Goal: Task Accomplishment & Management: Manage account settings

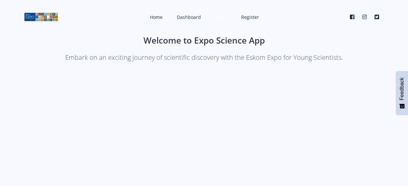
click at [216, 16] on span "Login" at bounding box center [221, 17] width 12 height 6
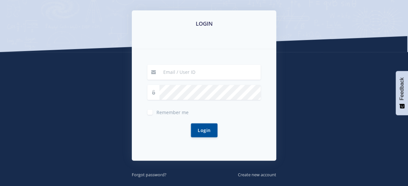
scroll to position [106, 0]
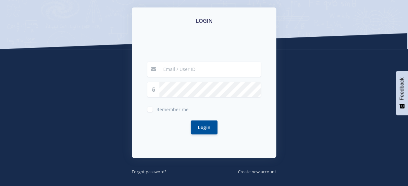
click at [206, 71] on input at bounding box center [209, 69] width 101 height 15
type input "[EMAIL_ADDRESS][DOMAIN_NAME]"
click at [191, 120] on button "Login" at bounding box center [204, 127] width 27 height 14
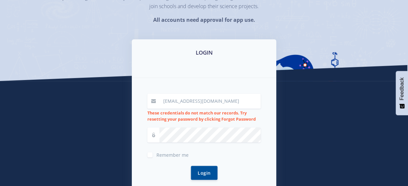
scroll to position [75, 0]
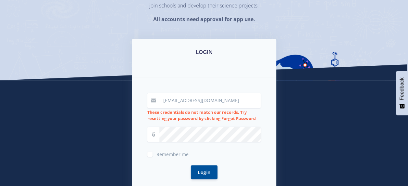
click at [168, 154] on span "Remember me" at bounding box center [172, 154] width 32 height 6
click at [161, 154] on input "Remember me" at bounding box center [158, 151] width 4 height 4
checkbox input "true"
click at [152, 135] on icon at bounding box center [153, 134] width 5 height 5
click at [191, 165] on button "Login" at bounding box center [204, 172] width 27 height 14
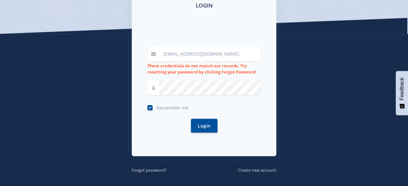
scroll to position [121, 0]
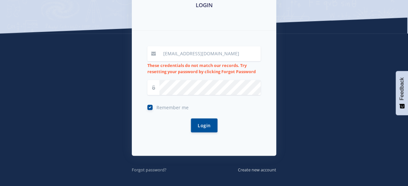
click at [153, 171] on small "Forgot password?" at bounding box center [149, 170] width 35 height 6
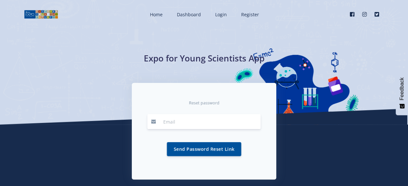
click at [171, 124] on input "email" at bounding box center [209, 121] width 101 height 15
type input "[EMAIL_ADDRESS][DOMAIN_NAME]"
click at [202, 150] on button "Send Password Reset Link" at bounding box center [204, 149] width 74 height 14
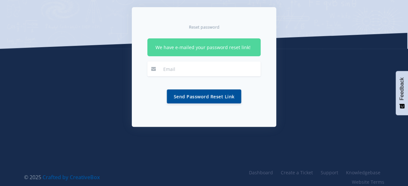
scroll to position [77, 0]
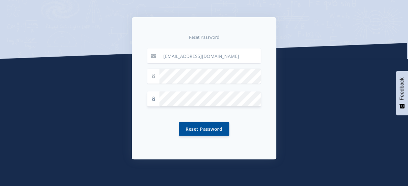
scroll to position [68, 0]
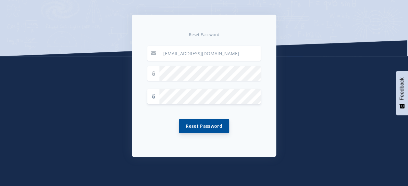
click at [217, 126] on button "Reset Password" at bounding box center [204, 126] width 50 height 14
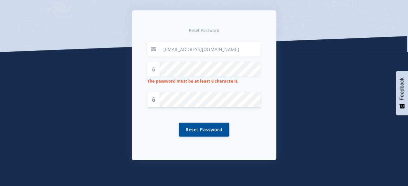
scroll to position [85, 0]
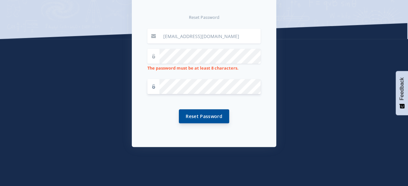
click at [210, 118] on button "Reset Password" at bounding box center [204, 116] width 50 height 14
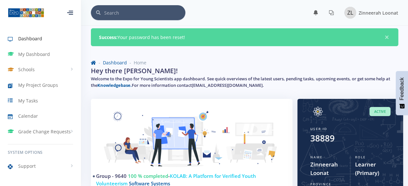
scroll to position [5, 5]
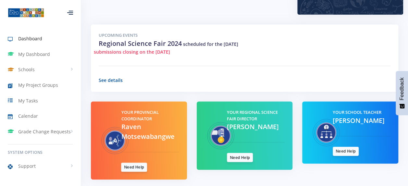
scroll to position [264, 0]
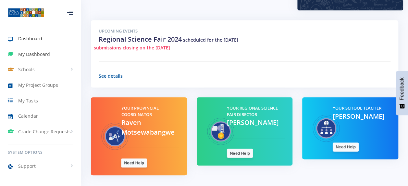
click at [53, 51] on link "My Dashboard" at bounding box center [40, 54] width 81 height 15
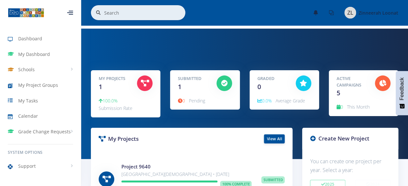
scroll to position [5, 5]
click at [115, 147] on div "My Projects View All" at bounding box center [192, 139] width 202 height 22
click at [272, 140] on link "View All" at bounding box center [274, 138] width 21 height 9
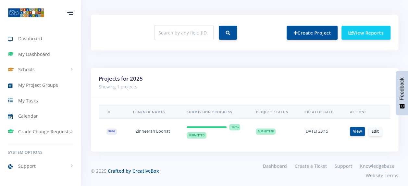
scroll to position [248, 0]
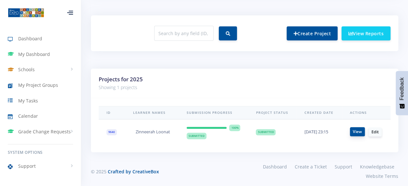
click at [361, 127] on link "View" at bounding box center [357, 131] width 15 height 9
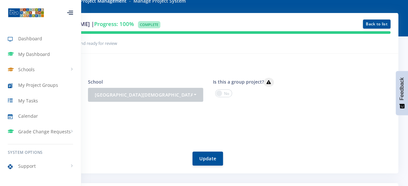
scroll to position [43, 0]
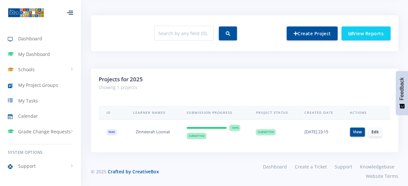
scroll to position [5, 5]
click at [360, 129] on link "View" at bounding box center [357, 131] width 15 height 9
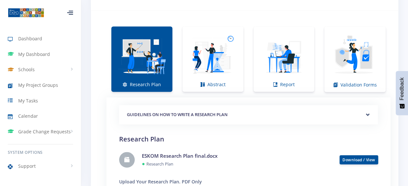
scroll to position [446, 0]
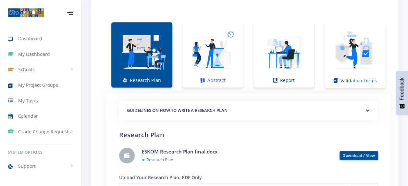
click at [222, 72] on link "Abstract" at bounding box center [212, 54] width 61 height 65
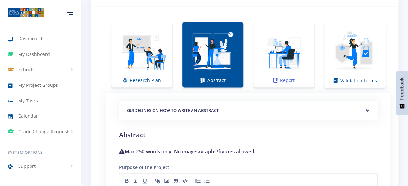
click at [278, 61] on img at bounding box center [284, 51] width 51 height 51
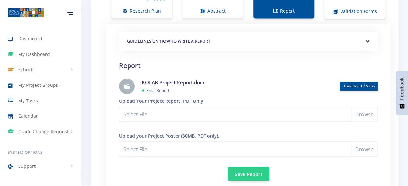
scroll to position [516, 0]
click at [262, 82] on div "KOLAB Project Report.docx ● Final Report" at bounding box center [236, 85] width 198 height 15
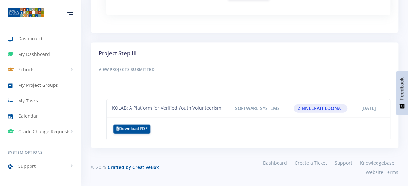
scroll to position [696, 0]
click at [188, 106] on div "KOLAB: A Platform for Verified Youth Volunteerism Software Systems Zinneerah Lo…" at bounding box center [246, 108] width 278 height 8
click at [206, 105] on div "KOLAB: A Platform for Verified Youth Volunteerism" at bounding box center [166, 108] width 119 height 8
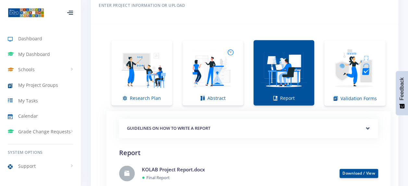
scroll to position [429, 0]
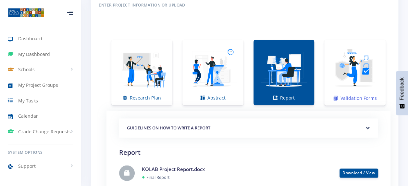
click at [340, 81] on img at bounding box center [355, 69] width 51 height 51
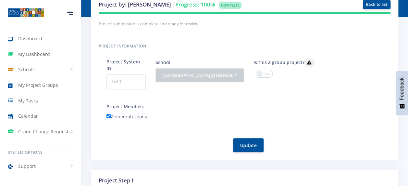
scroll to position [0, 0]
